Goal: Check status: Check status

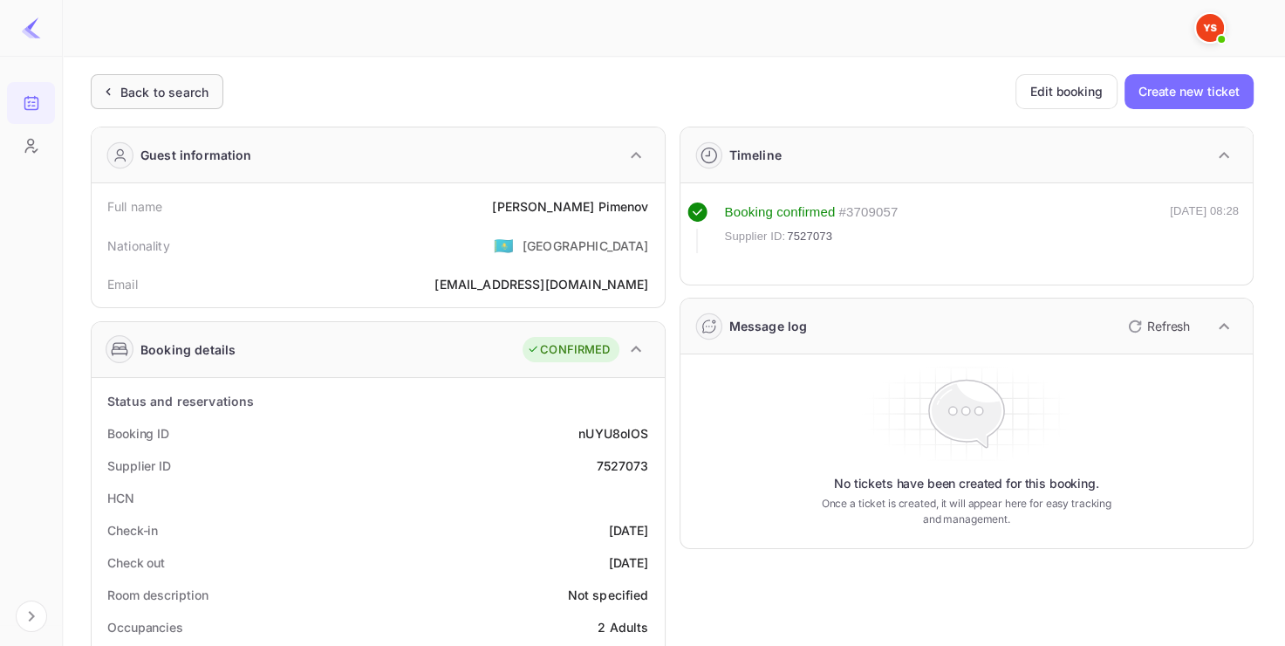
click at [153, 96] on div "Back to search" at bounding box center [164, 92] width 88 height 18
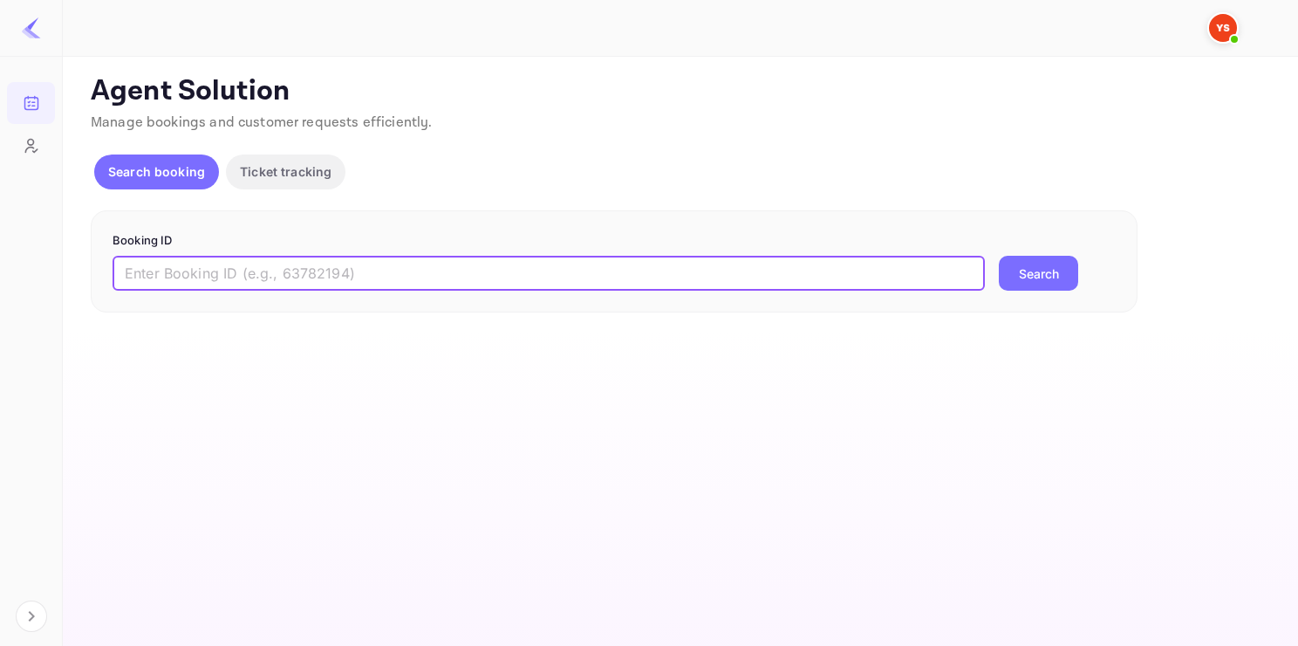
click at [427, 280] on input "text" at bounding box center [549, 273] width 872 height 35
paste input "8837514"
type input "8837514"
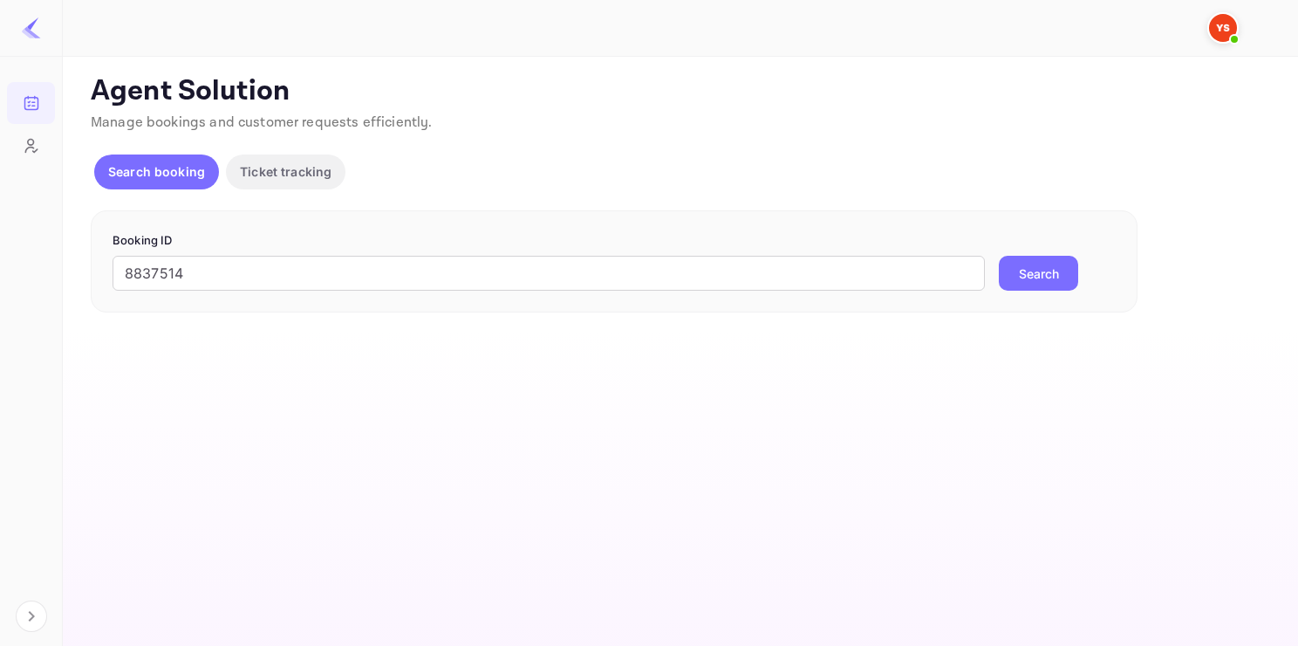
click at [1008, 282] on button "Search" at bounding box center [1038, 273] width 79 height 35
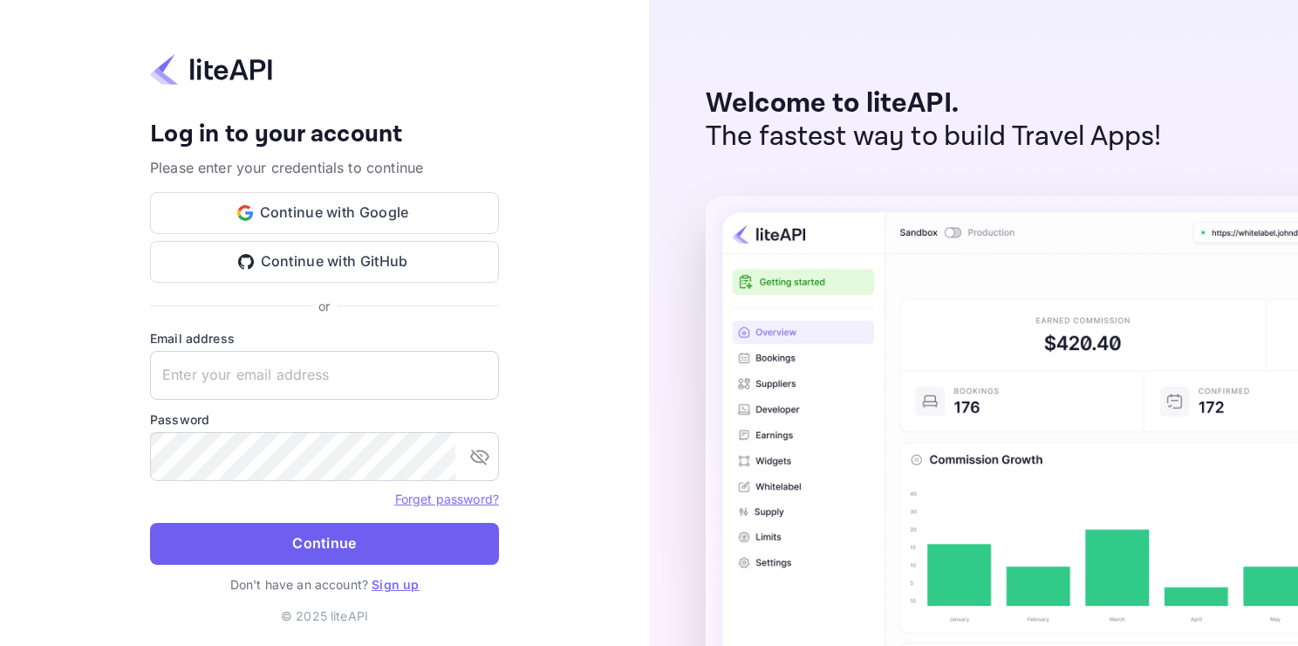
type input "adminpassword_support@yandex-team.ru"
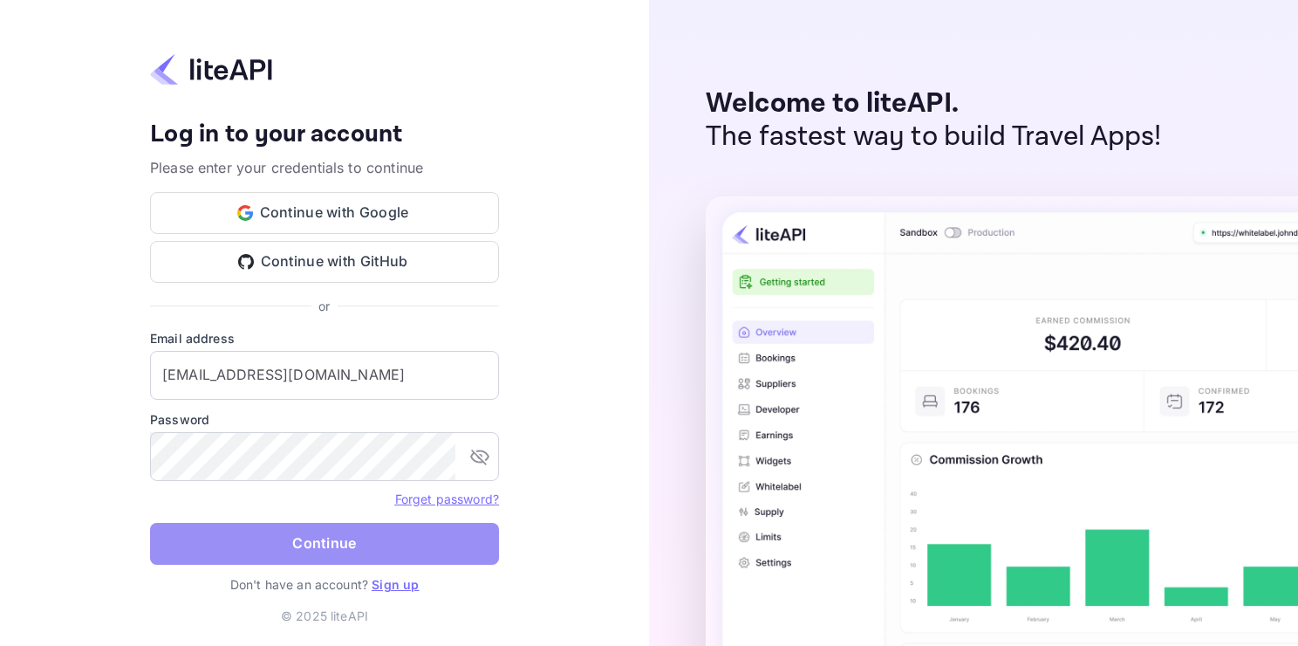
click at [370, 543] on button "Continue" at bounding box center [324, 544] width 349 height 42
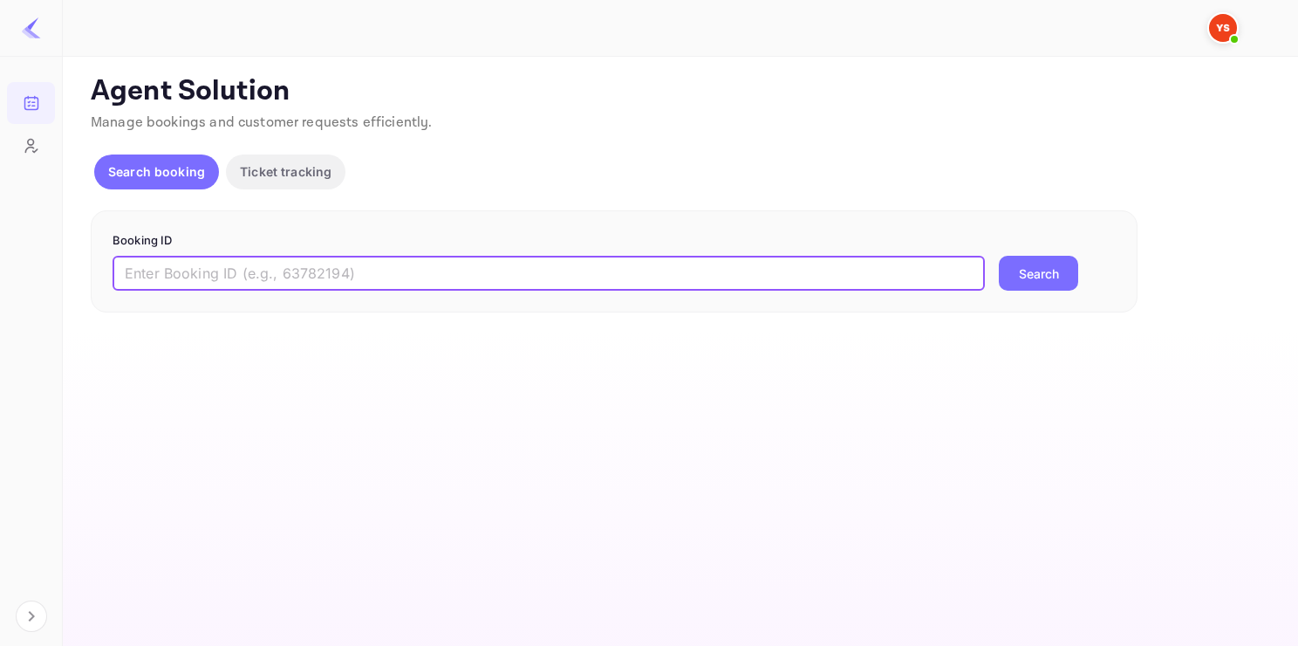
paste input "8837514"
click at [330, 283] on input "8837514" at bounding box center [549, 273] width 872 height 35
type input "8837514"
click at [999, 256] on button "Search" at bounding box center [1038, 273] width 79 height 35
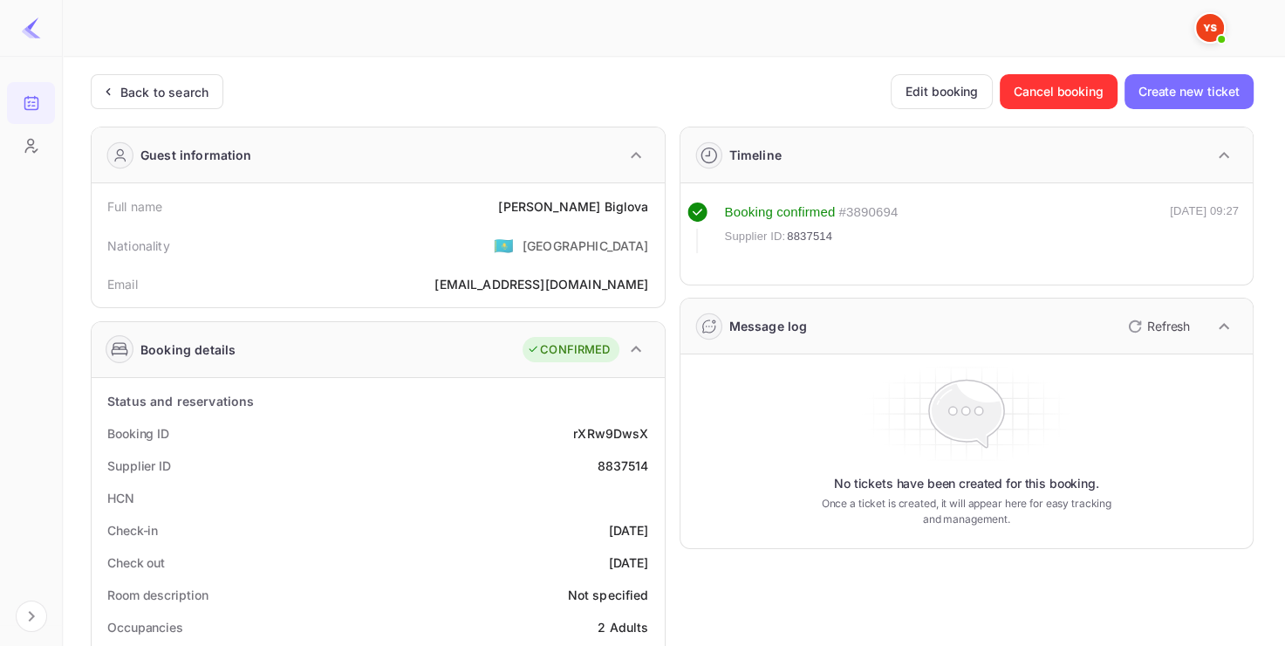
click at [624, 461] on div "8837514" at bounding box center [622, 465] width 51 height 18
copy div "8837514"
click at [624, 461] on div "8837514" at bounding box center [622, 465] width 51 height 18
drag, startPoint x: 543, startPoint y: 208, endPoint x: 653, endPoint y: 194, distance: 110.0
click at [653, 194] on div "Full name [PERSON_NAME]" at bounding box center [378, 206] width 559 height 32
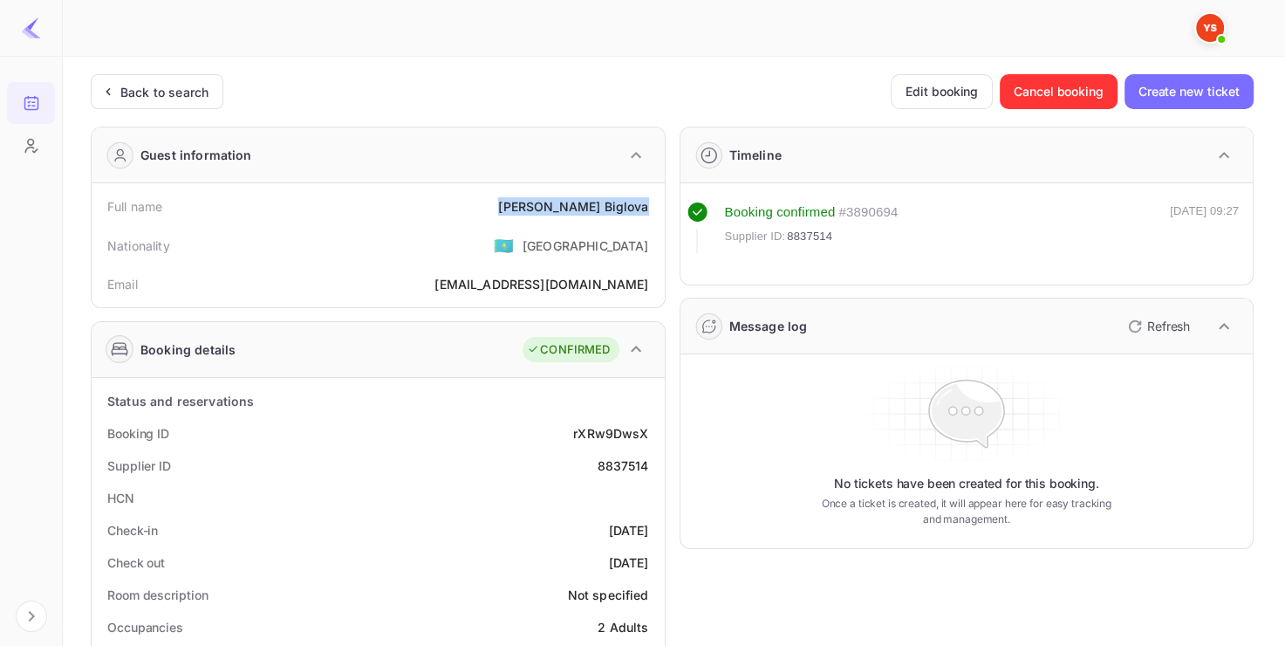
copy div "[PERSON_NAME]"
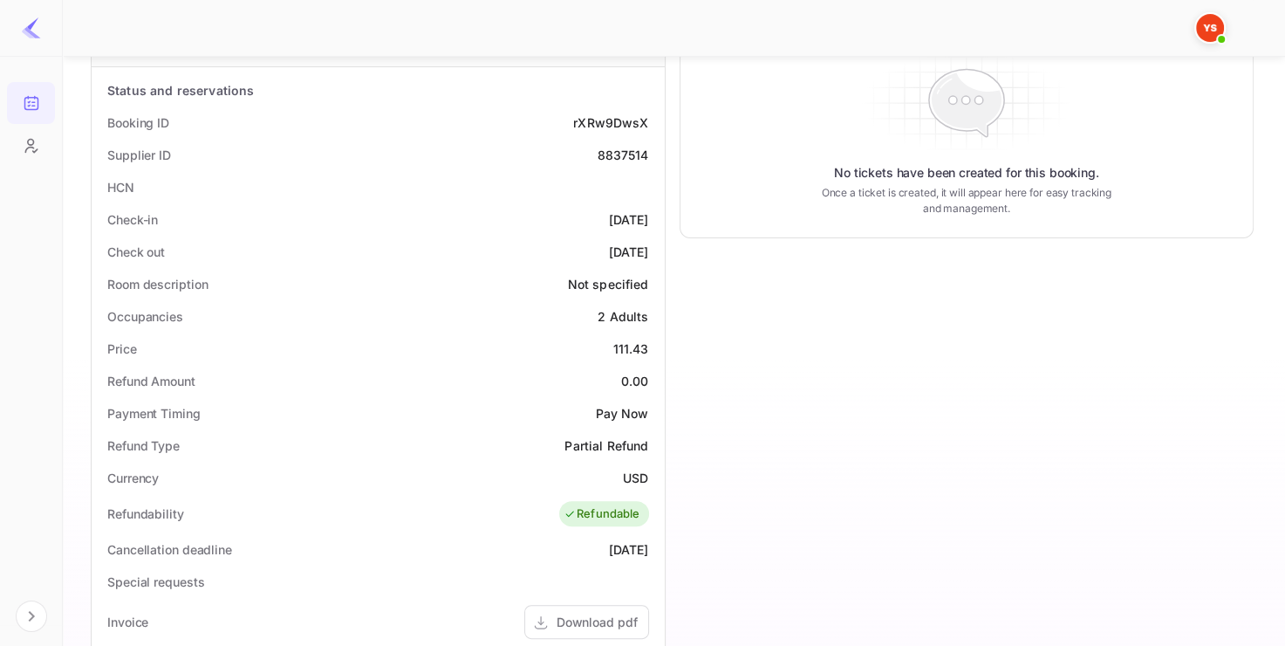
scroll to position [351, 0]
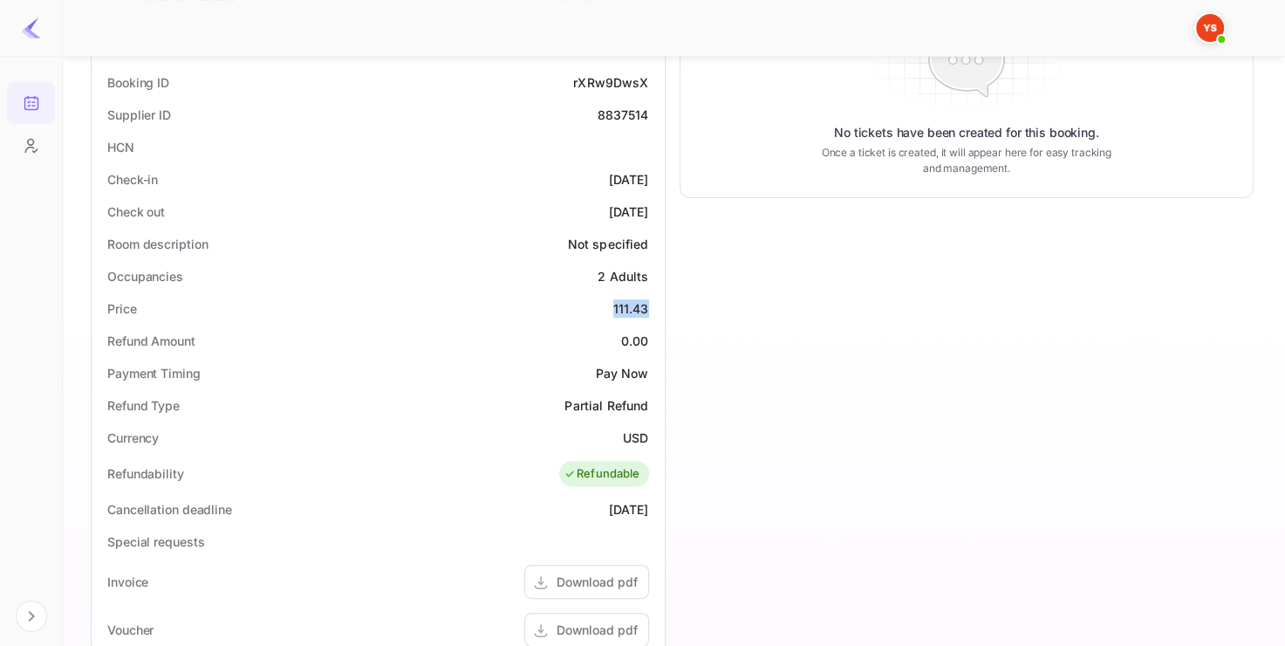
drag, startPoint x: 609, startPoint y: 308, endPoint x: 657, endPoint y: 307, distance: 48.0
click at [657, 307] on div "Status and reservations Booking ID rXRw9DwsX Supplier ID 8837514 HCN Check-in […" at bounding box center [378, 507] width 573 height 961
copy div "111.43"
